Goal: Task Accomplishment & Management: Complete application form

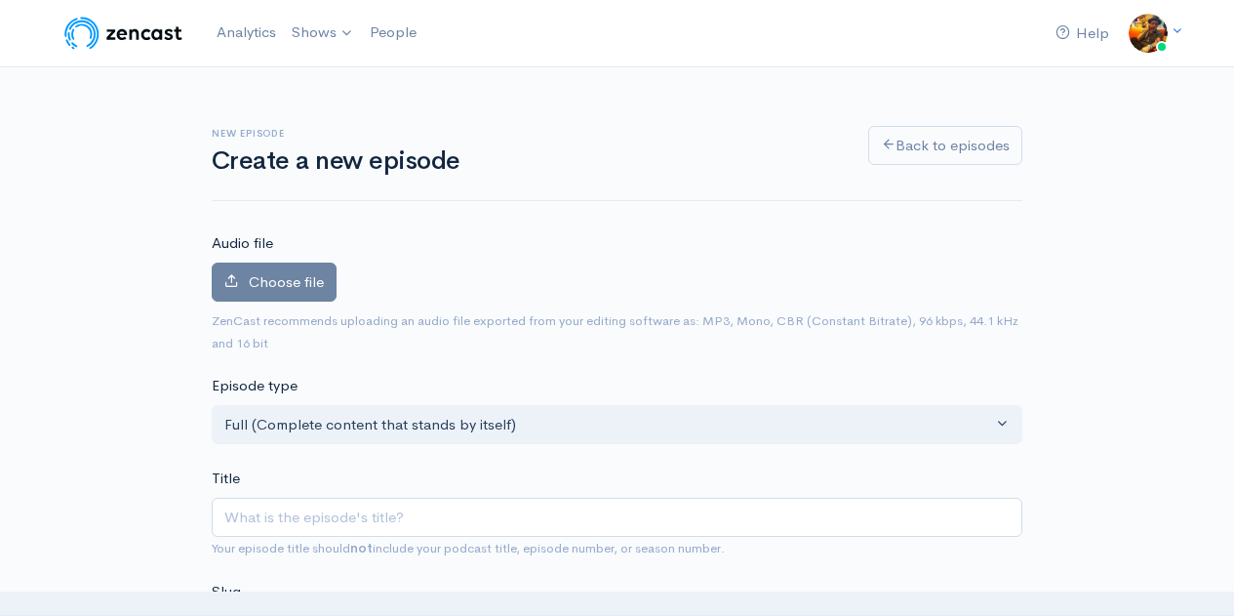
scroll to position [195, 0]
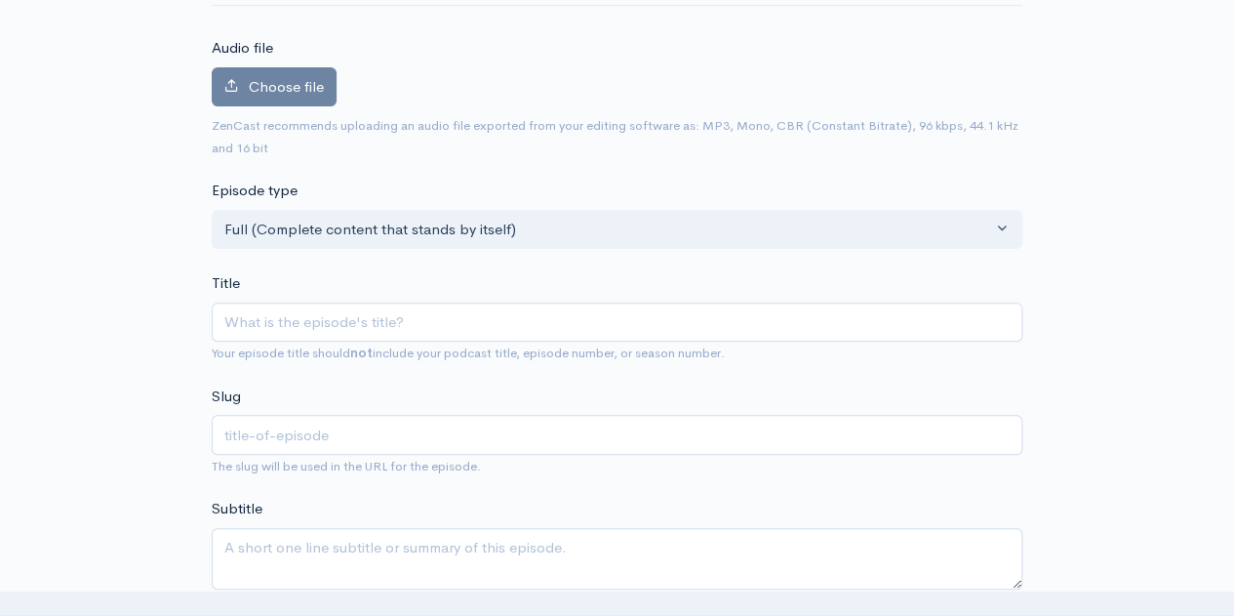
type input "e"
type input "ep"
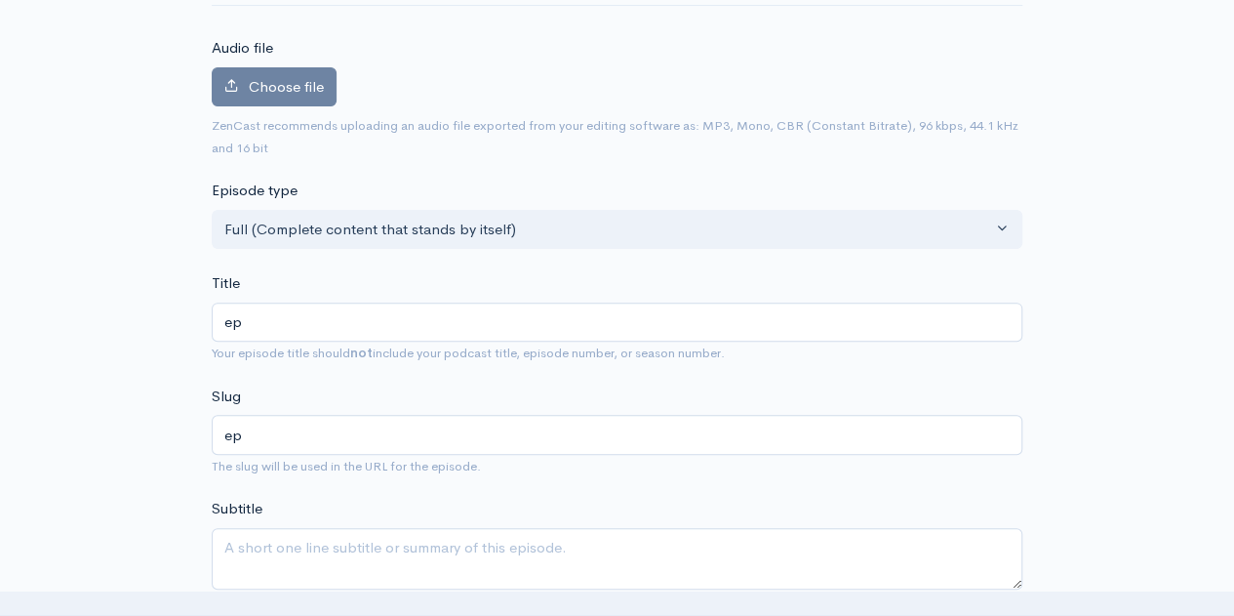
type input "e"
type input "E"
type input "e"
type input "Ep"
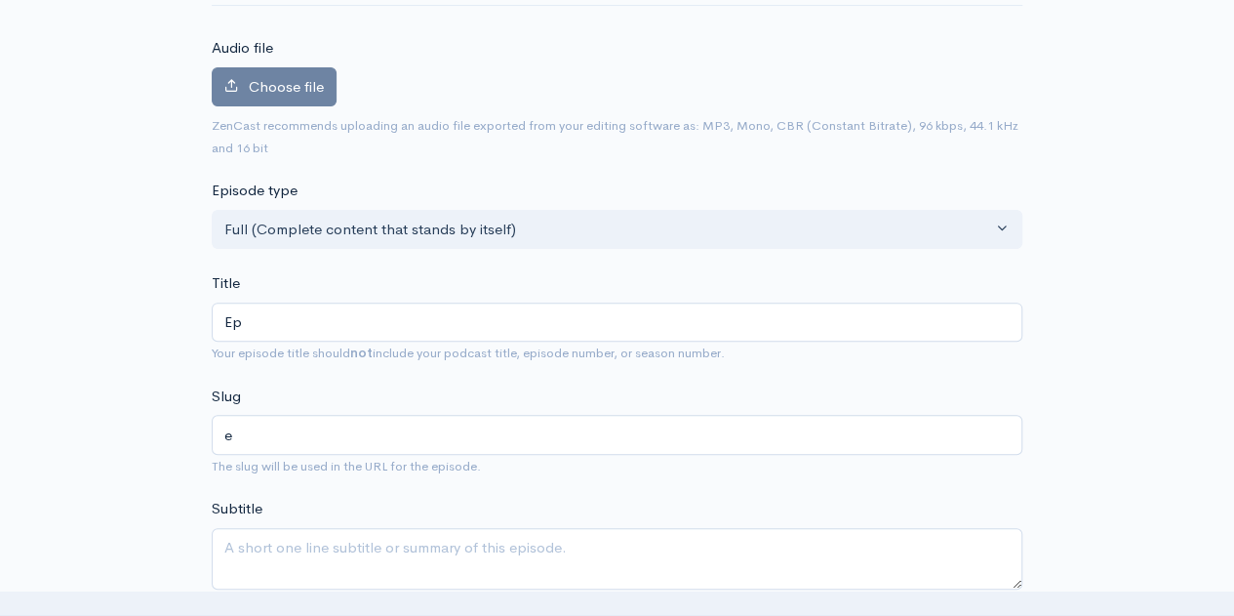
type input "ep"
type input "Epi"
type input "epi"
type input "Epis"
type input "epis"
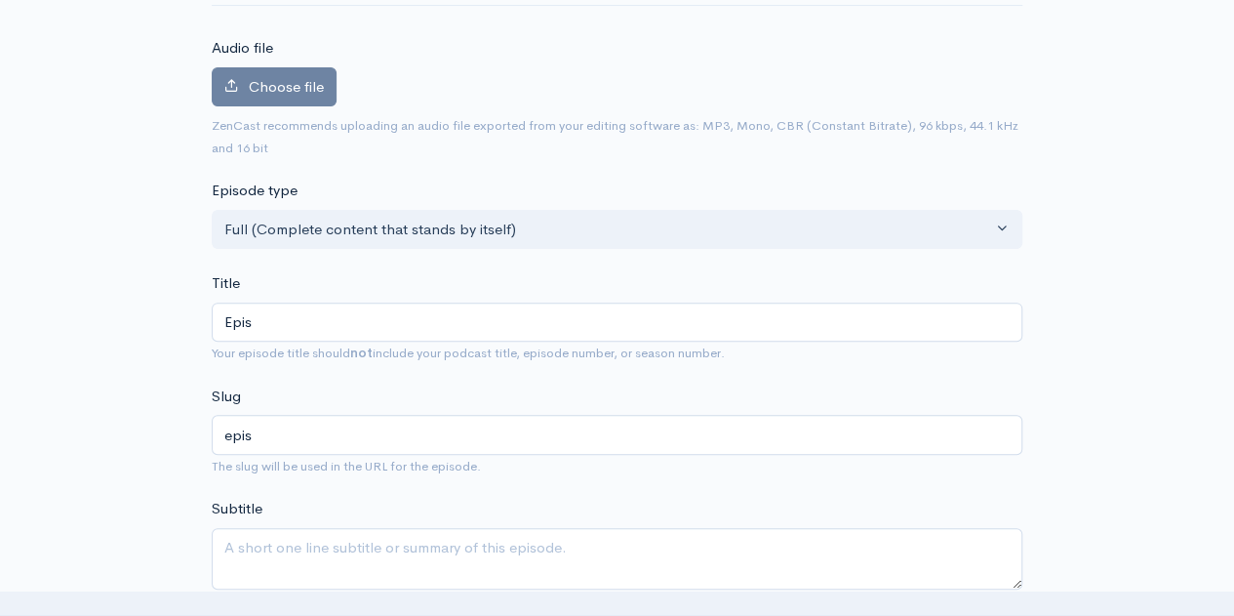
type input "Episo"
type input "episo"
type input "Episod"
type input "episod"
type input "Episode"
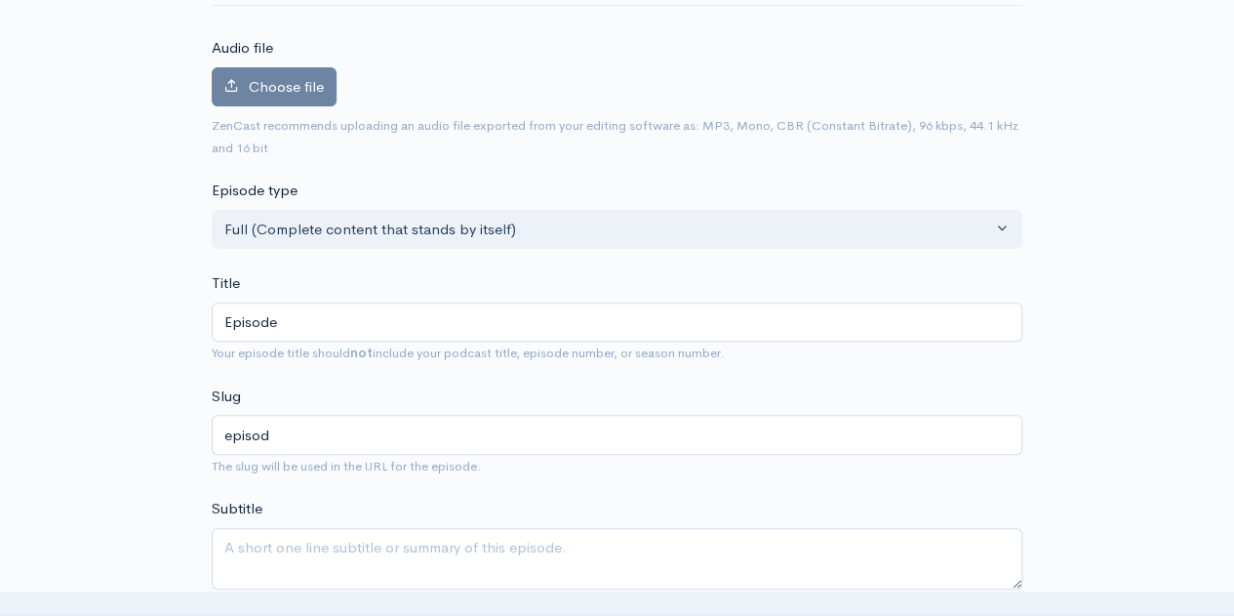
type input "episode"
type input "Episode 2"
type input "episode-2"
type input "Episode 25"
type input "episode-25"
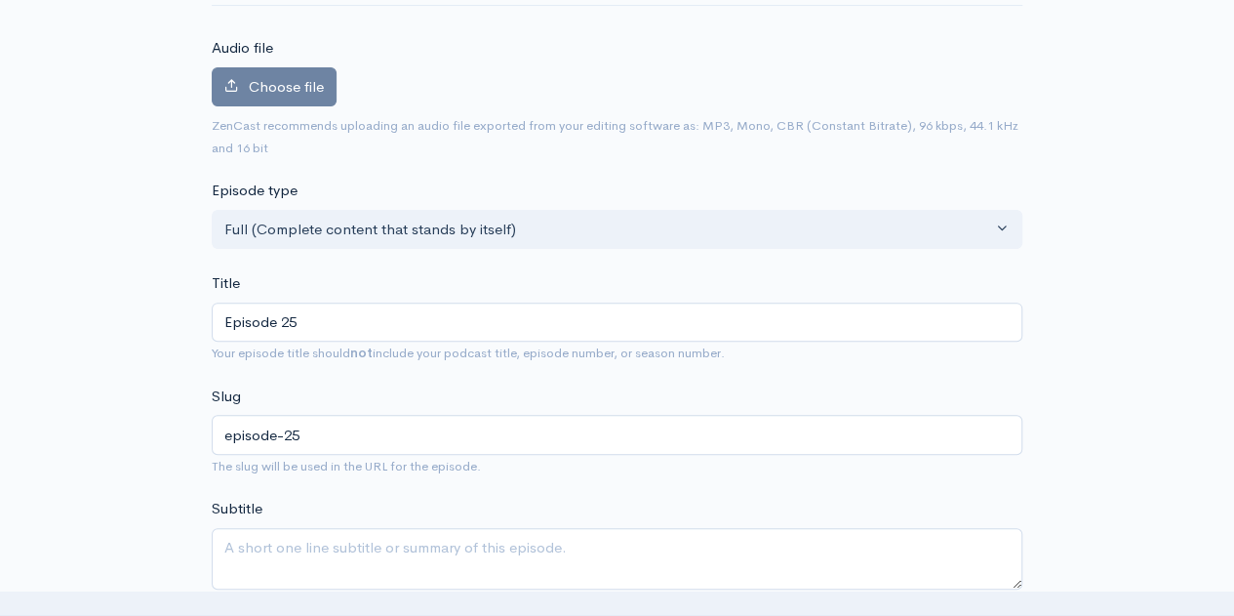
type input "Episode 255"
type input "episode-255"
type input "Episode 255: M"
type input "episode-255-m"
type input "Episode 255: Mo"
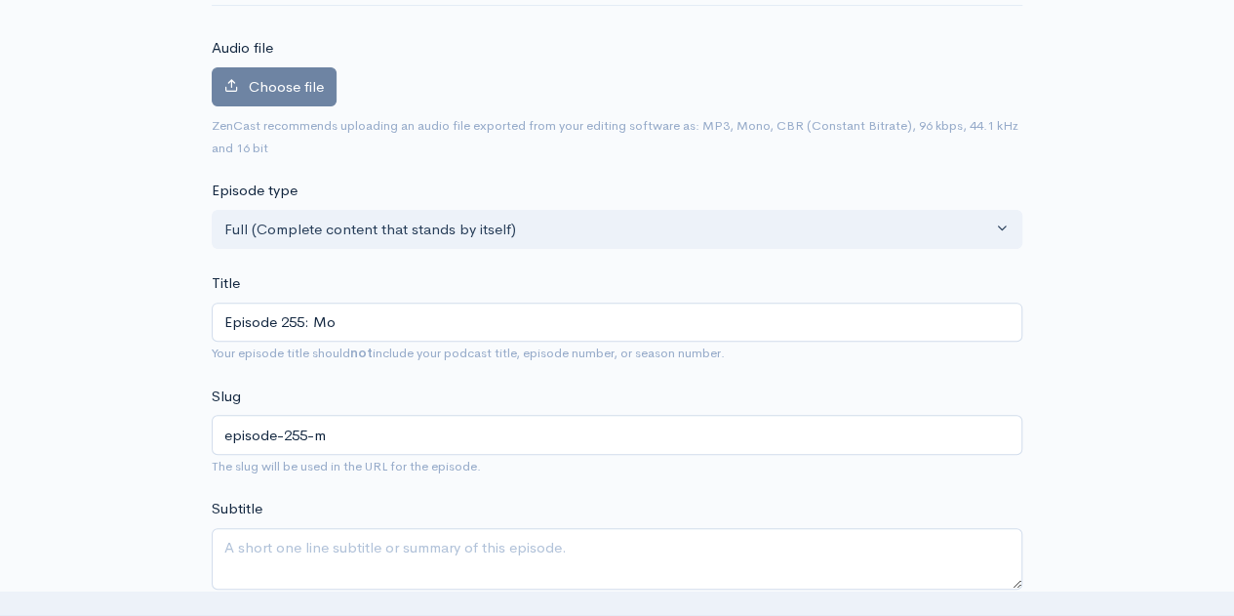
type input "episode-255-mo"
type input "Episode 255: Mon"
type input "episode-255-mon"
type input "Episode 255: Mon a"
type input "episode-255-mon-a"
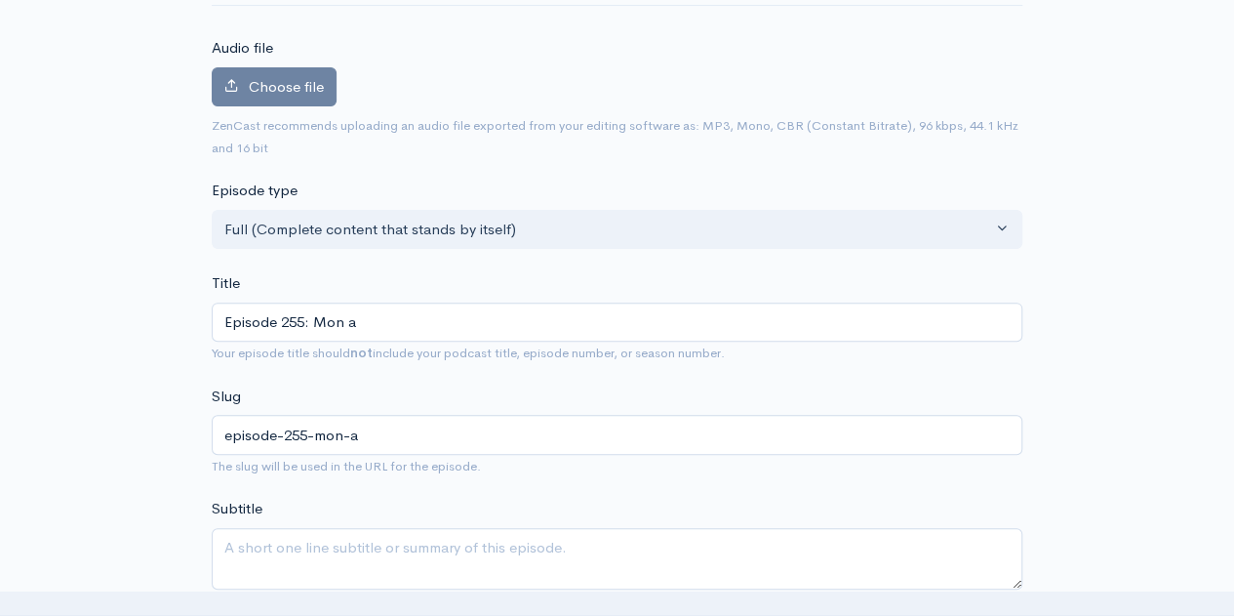
type input "Episode 255: Mon an"
type input "episode-255-mon-an"
type input "Episode 255: Mon and"
type input "episode-255-mon-and"
type input "Episode 255: Mon and D"
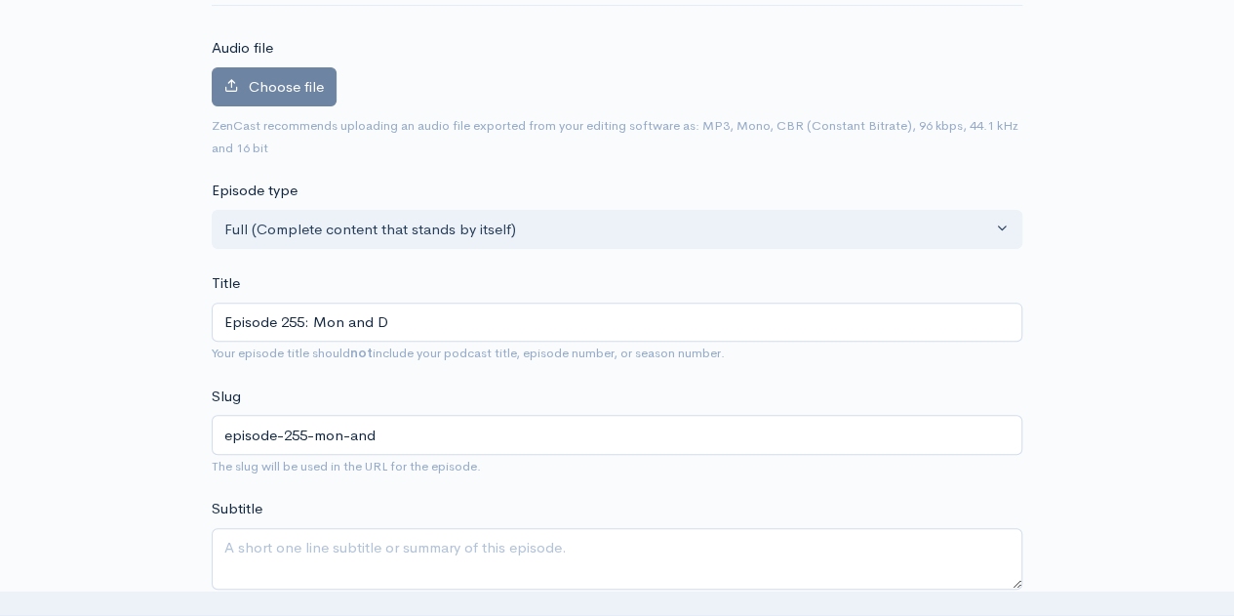
type input "episode-255-mon-and-d"
type input "Episode 255: Mon and Da"
type input "episode-255-mon-and-da"
type input "Episode 255: Mon and Dad"
type input "episode-255-mon-and-dad"
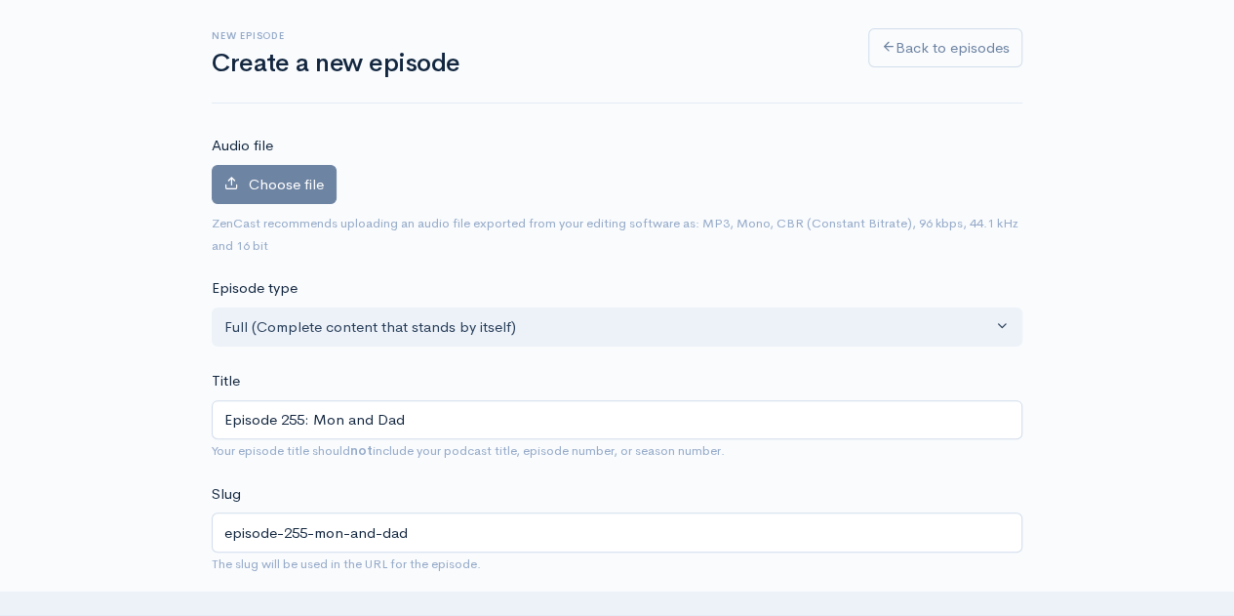
scroll to position [390, 0]
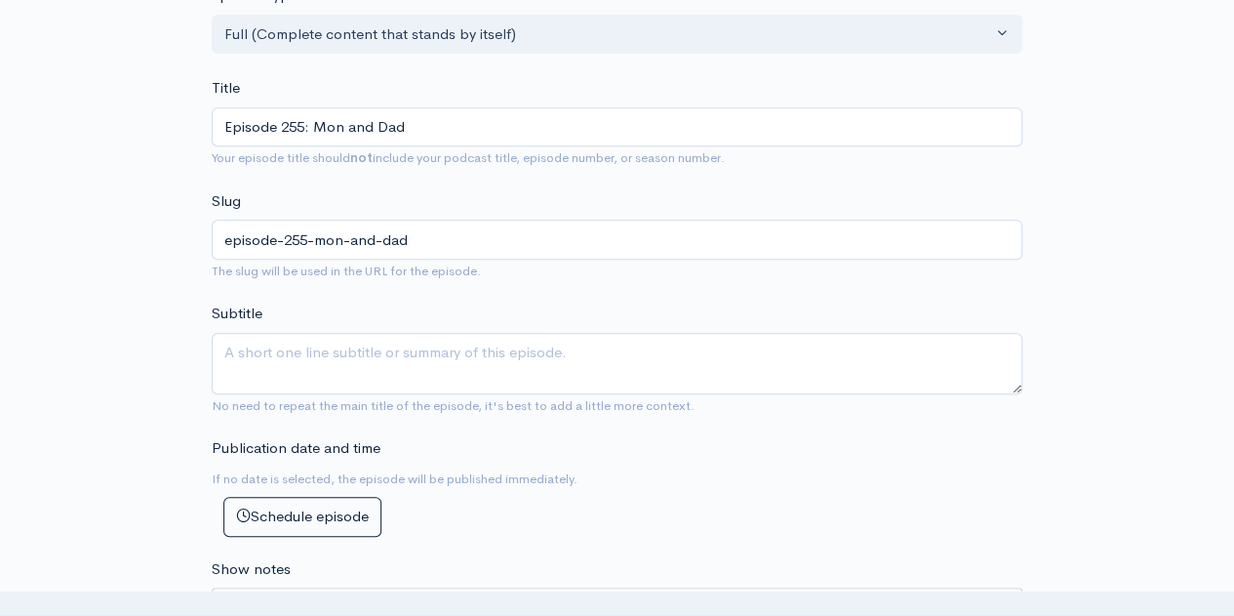
type input "Episode 255: Mon and Dad"
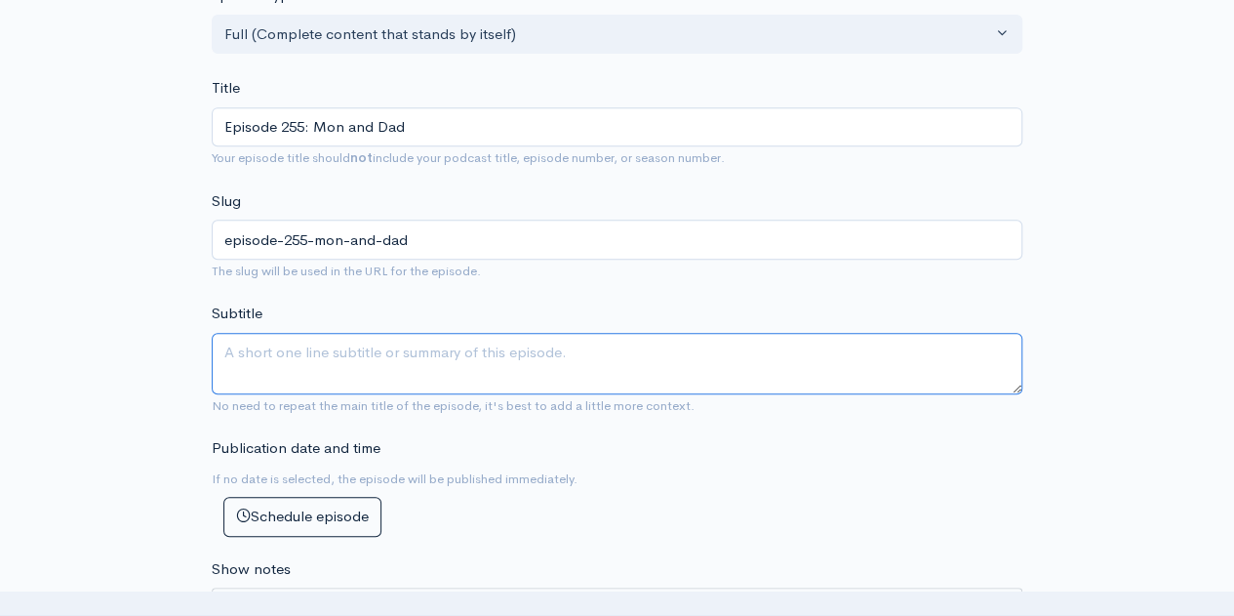
click at [340, 368] on textarea "Subtitle" at bounding box center [617, 363] width 811 height 61
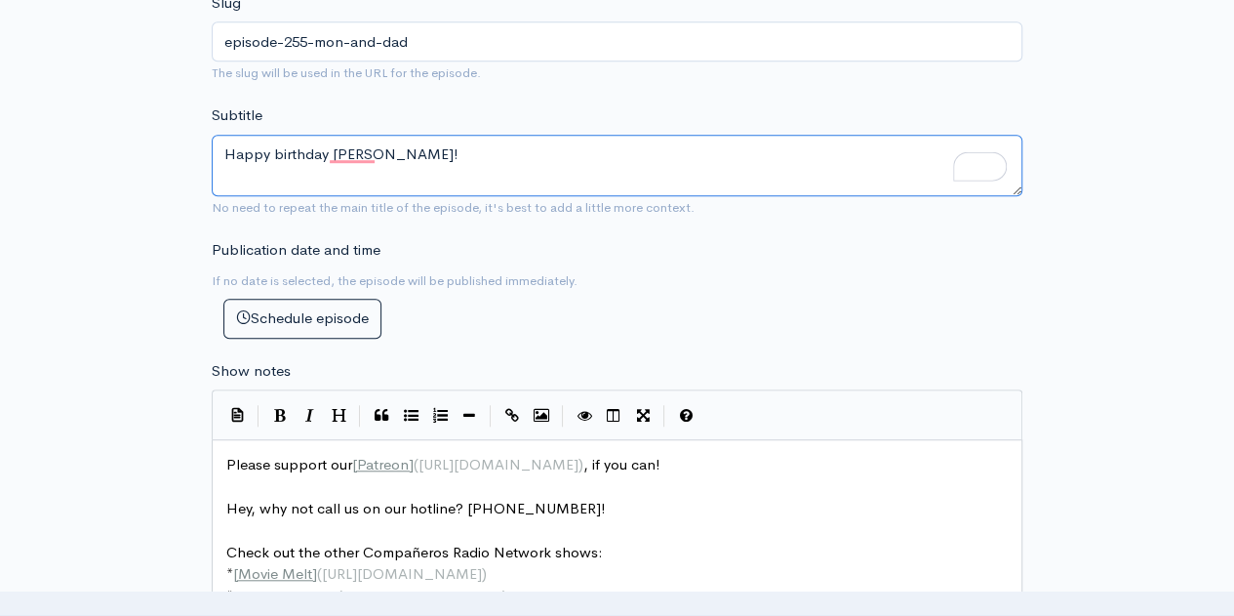
scroll to position [683, 0]
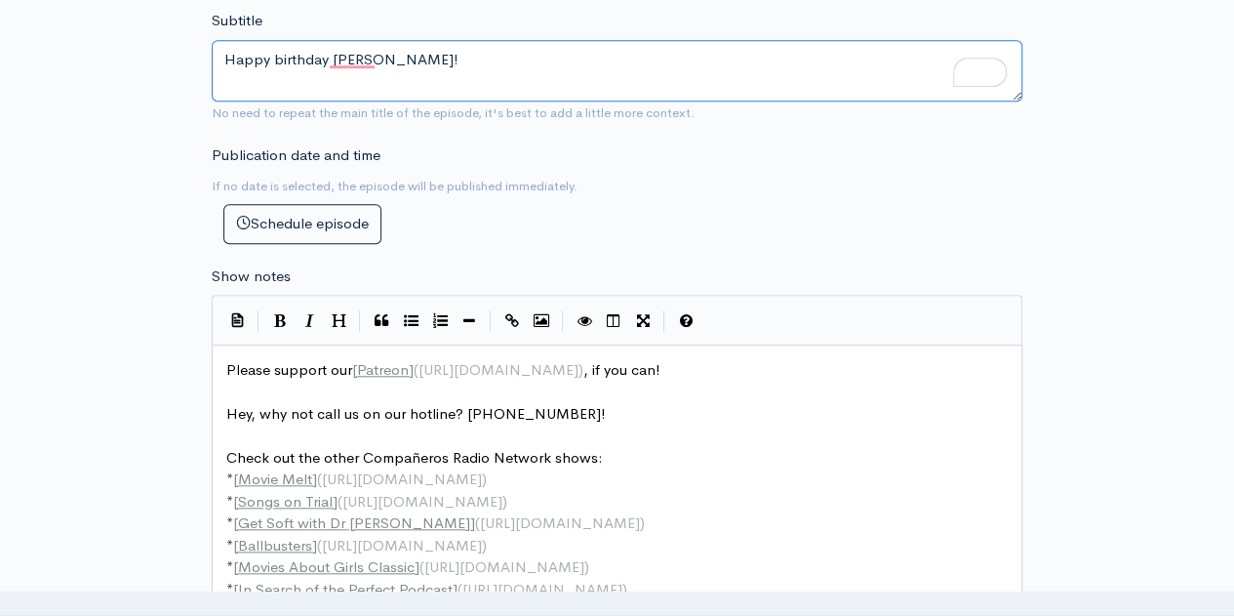
type textarea "Happy birthday [PERSON_NAME]!"
type textarea "e support our [Patreon]([URL][DOMAIN_NAME]), if you can!"
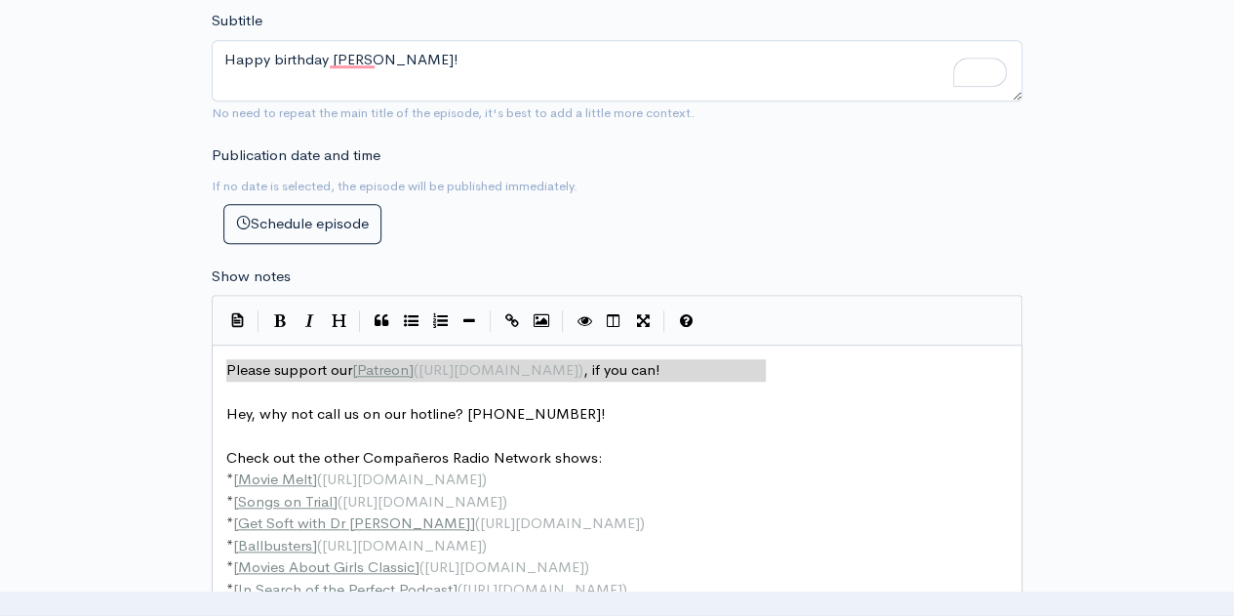
drag, startPoint x: 778, startPoint y: 368, endPoint x: 145, endPoint y: 364, distance: 632.3
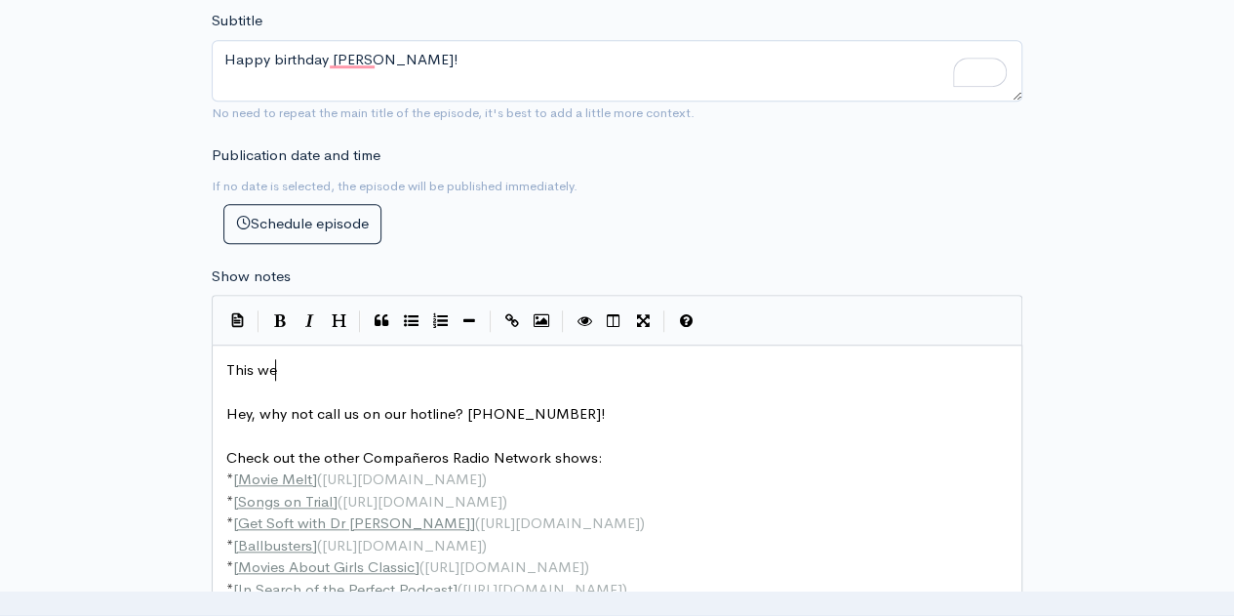
type textarea "This wek"
type textarea "ek we celebrate [PERSON_NAME]'s bid"
type textarea "day with on"
type textarea "r"
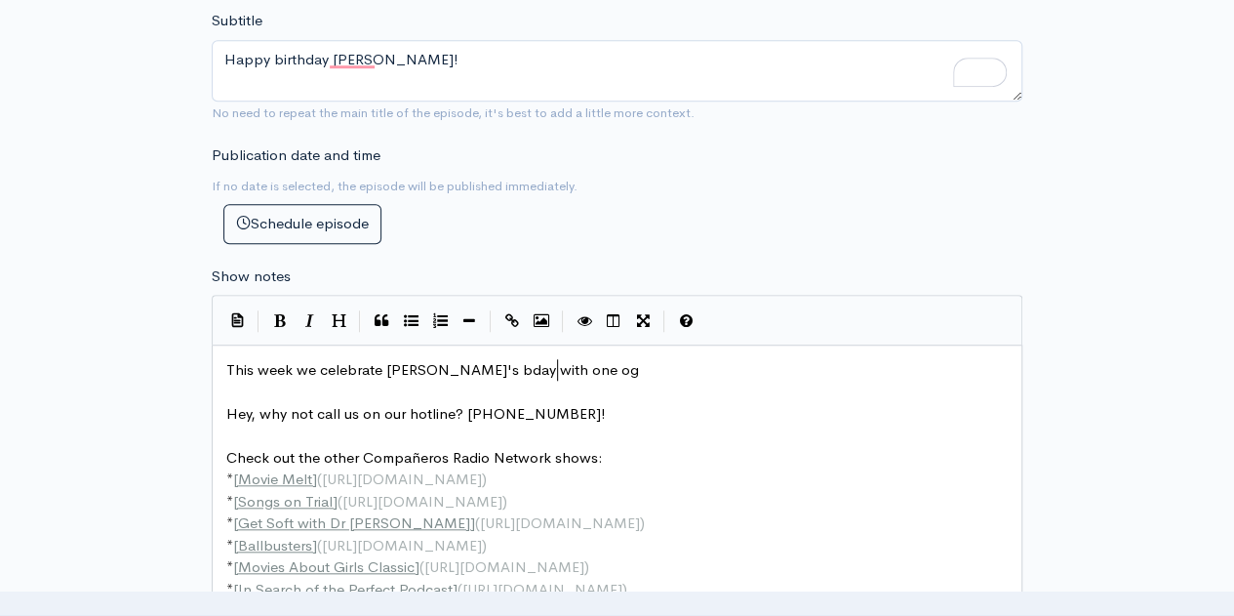
type textarea "e og"
type textarea "f her favr"
type textarea "es, Mom and Dad, starring a bug-"
type textarea "-erw"
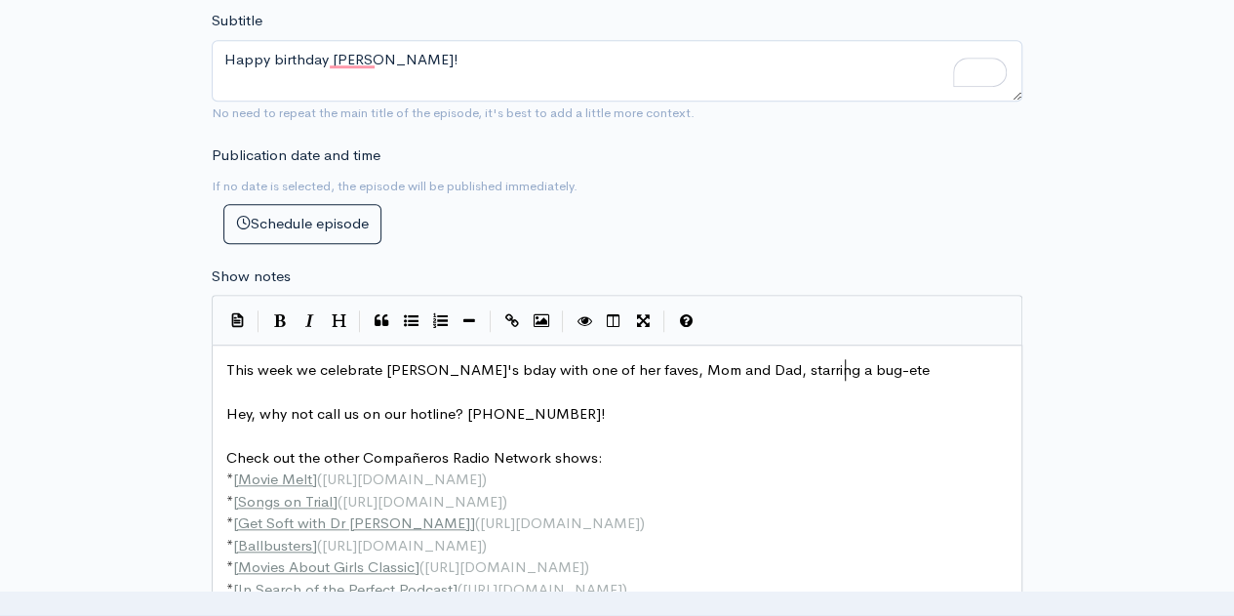
type textarea "[PERSON_NAME]"
type textarea "t"
type textarea "yed Ni C"
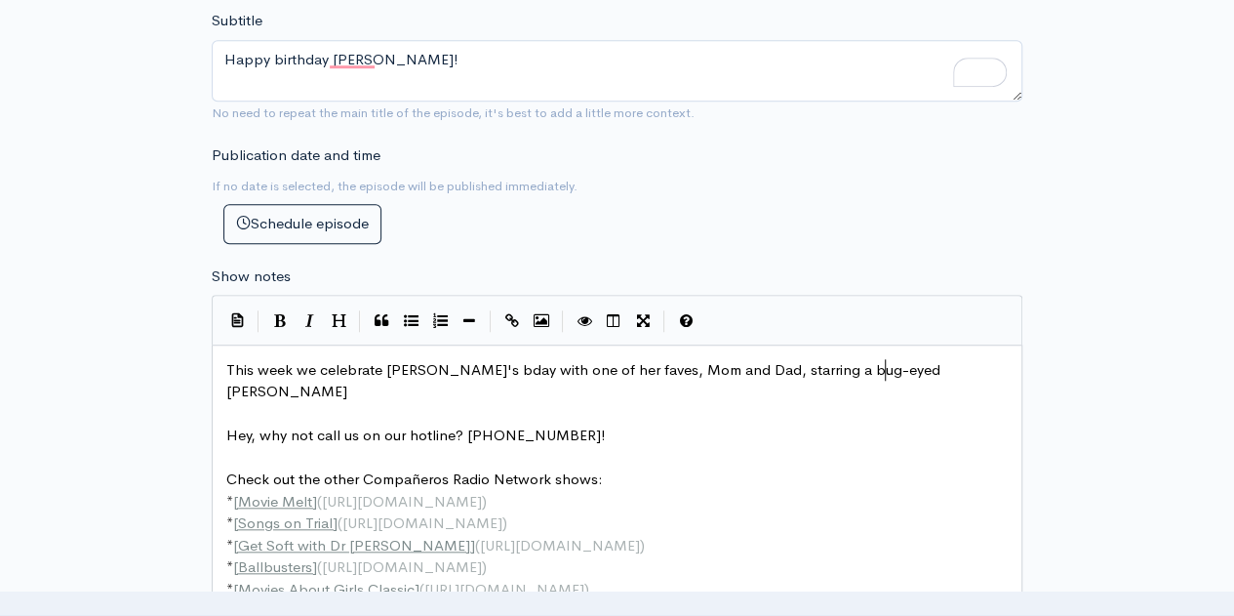
type textarea "x X"
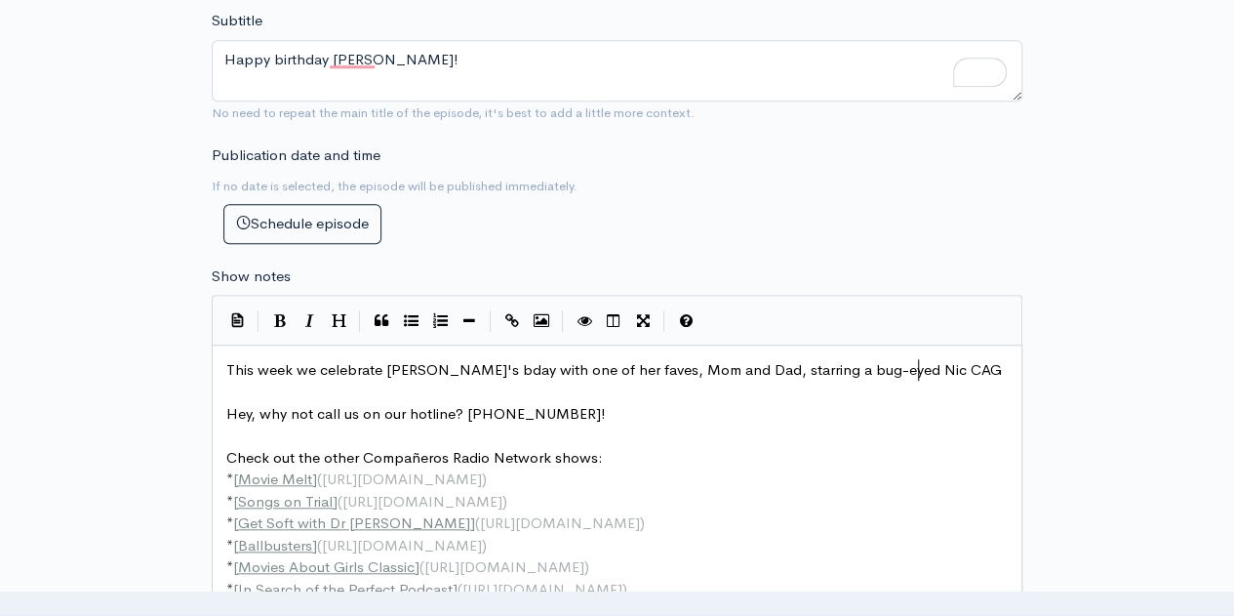
type textarea "c CAGE"
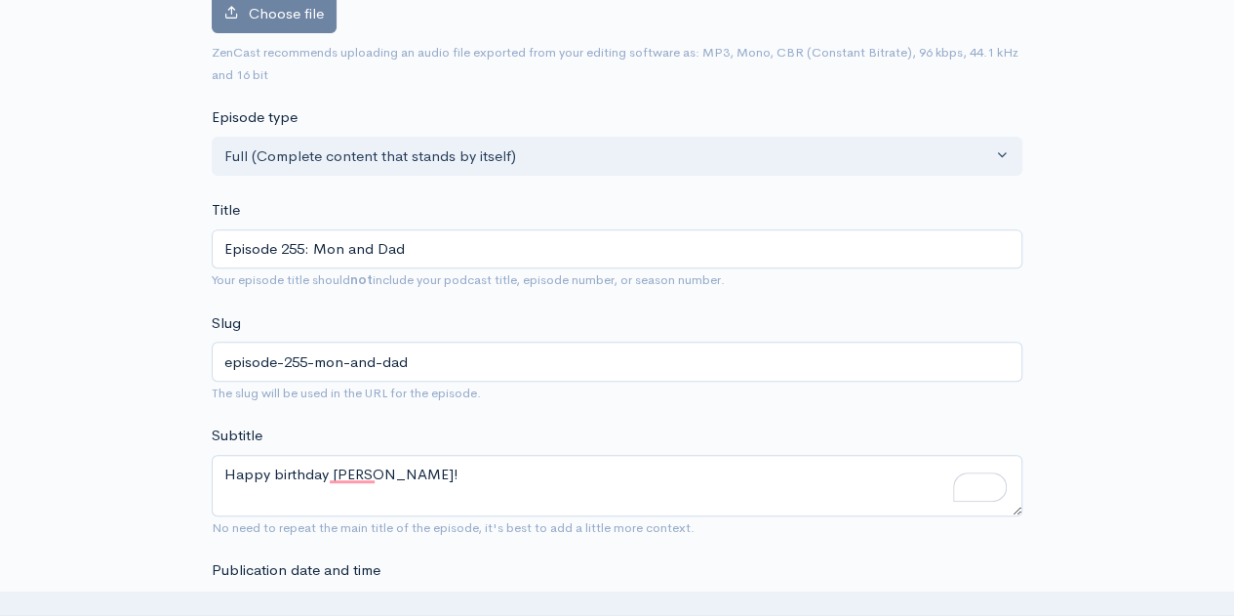
scroll to position [0, 0]
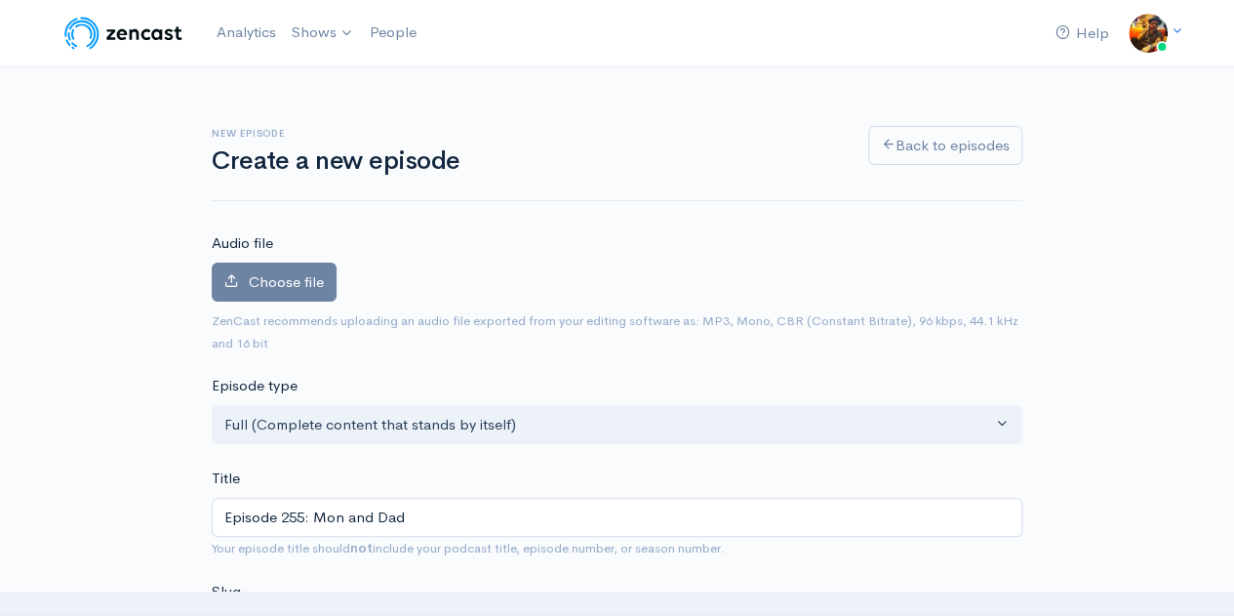
type textarea "Cage!"
